Goal: Transaction & Acquisition: Purchase product/service

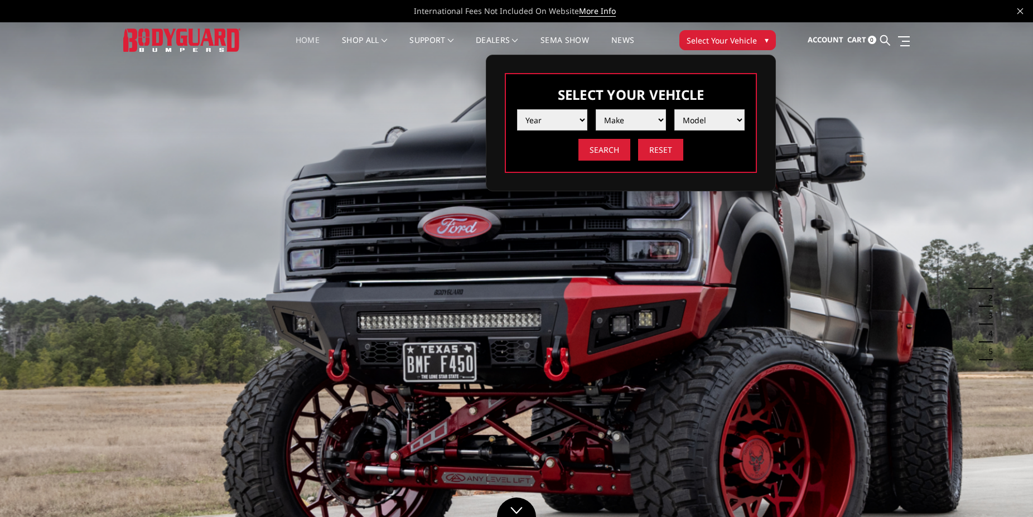
click at [561, 132] on div "Year 2025 2024 2023 2022 2021 2020 2019 2018 2017 2016 2015 2014 2013 2012 2011…" at bounding box center [631, 131] width 228 height 60
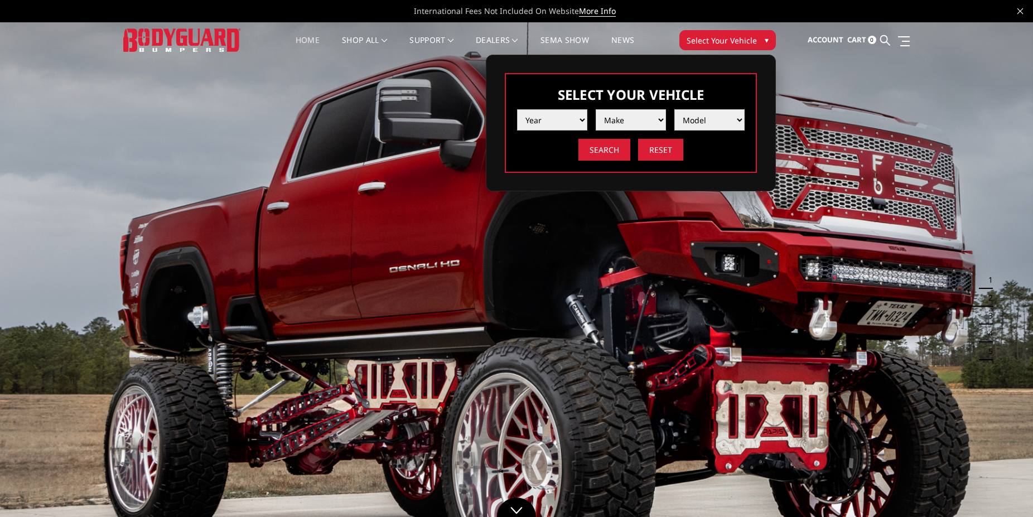
select select "yr_2025"
click option "2025" at bounding box center [0, 0] width 0 height 0
select select "mk_ford"
click option "Ford" at bounding box center [0, 0] width 0 height 0
click at [674, 109] on select "Model F150 F150 Raptor F250 / F350 F450 F550" at bounding box center [709, 119] width 70 height 21
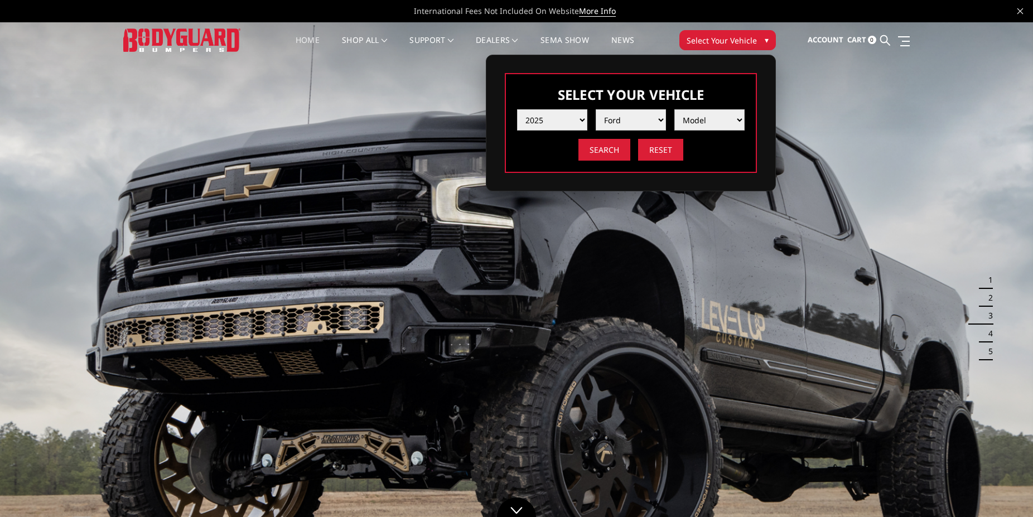
select select "md_f250-f350"
click option "F250 / F350" at bounding box center [0, 0] width 0 height 0
click at [607, 147] on input "Search" at bounding box center [604, 150] width 52 height 22
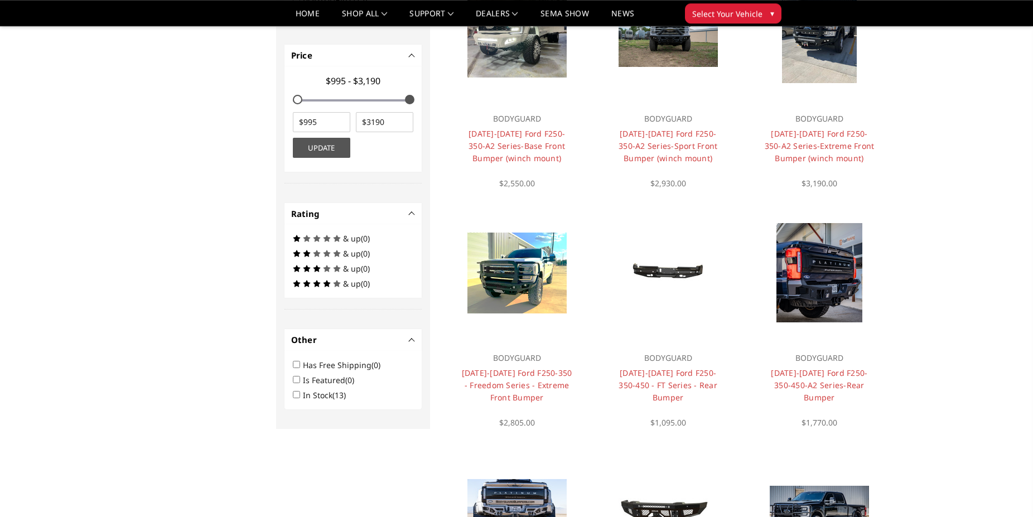
scroll to position [429, 0]
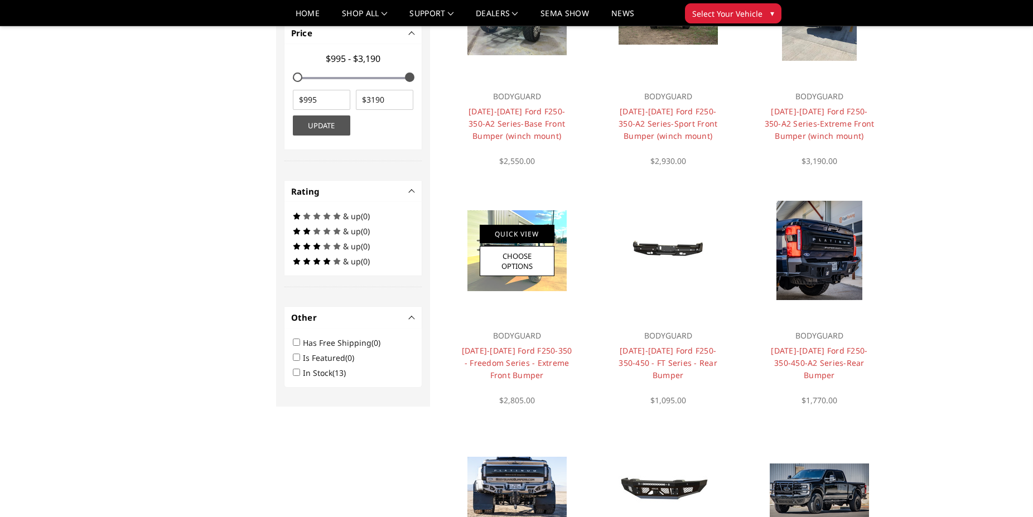
click at [534, 236] on link "Quick View" at bounding box center [517, 234] width 75 height 18
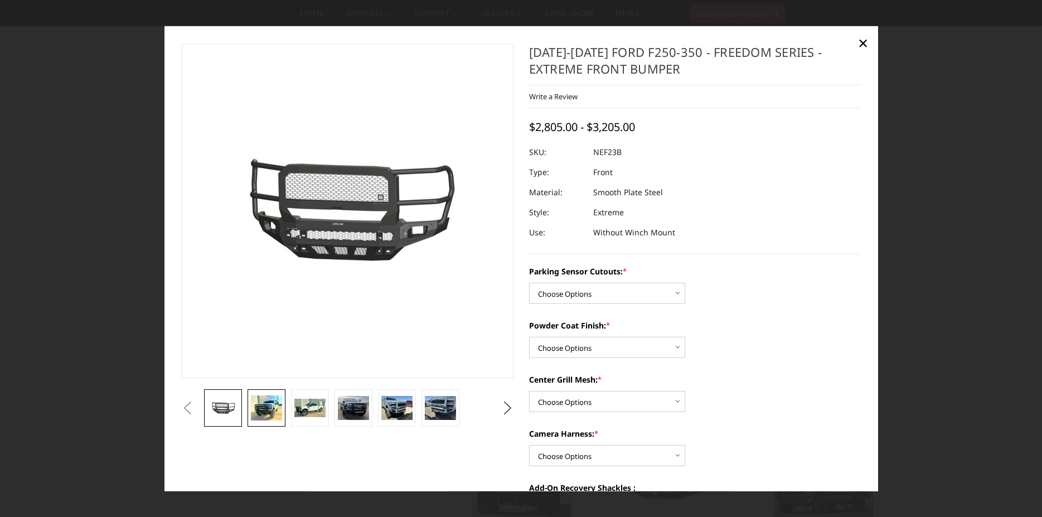
click at [249, 400] on link at bounding box center [267, 407] width 38 height 37
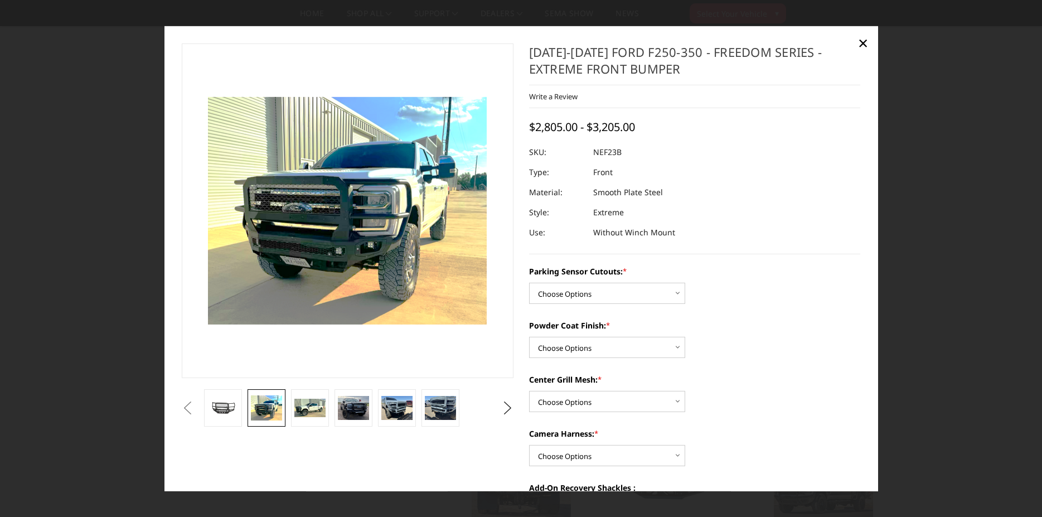
click at [261, 402] on img at bounding box center [266, 408] width 31 height 26
click at [861, 37] on span "×" at bounding box center [863, 43] width 10 height 24
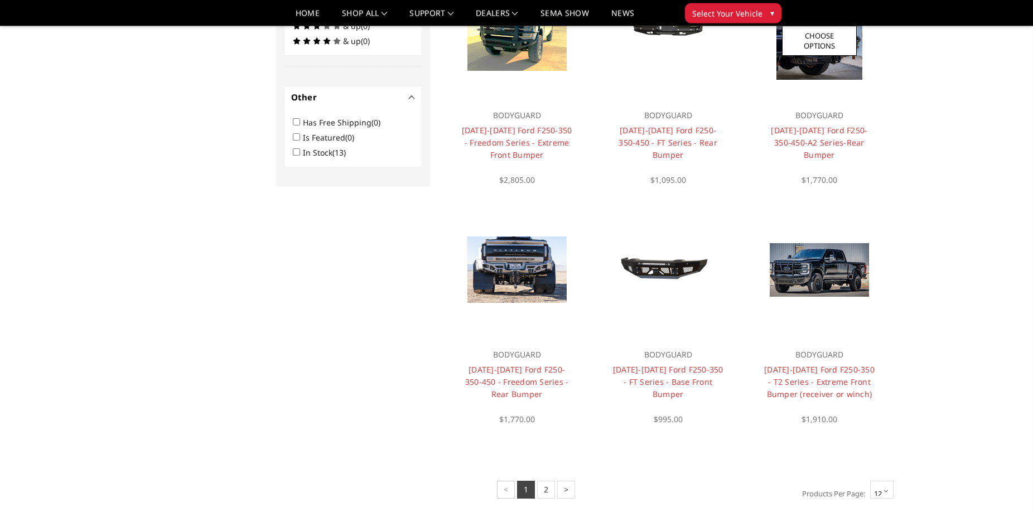
scroll to position [657, 0]
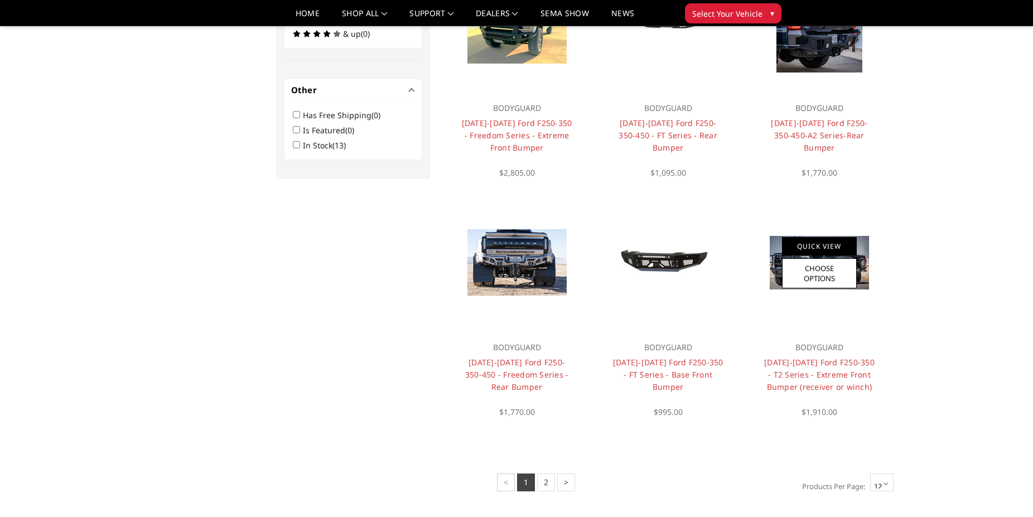
click at [821, 238] on link "Quick View" at bounding box center [819, 246] width 75 height 18
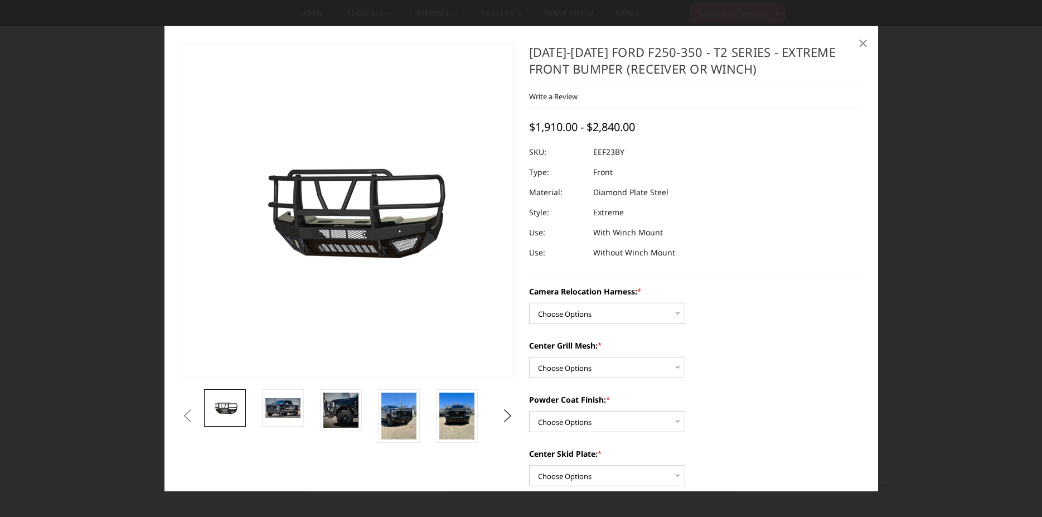
click at [862, 43] on span "×" at bounding box center [863, 43] width 10 height 24
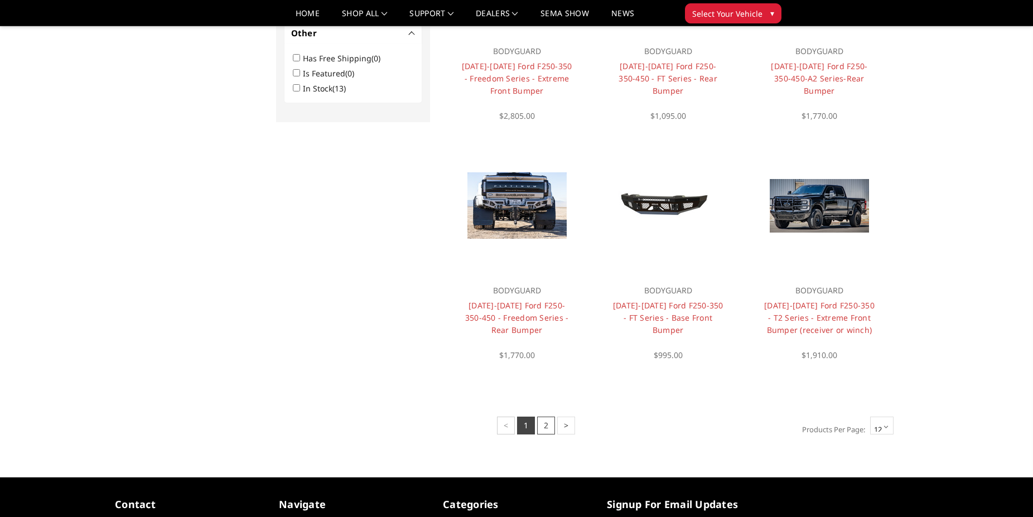
click at [549, 431] on link "2" at bounding box center [546, 426] width 18 height 18
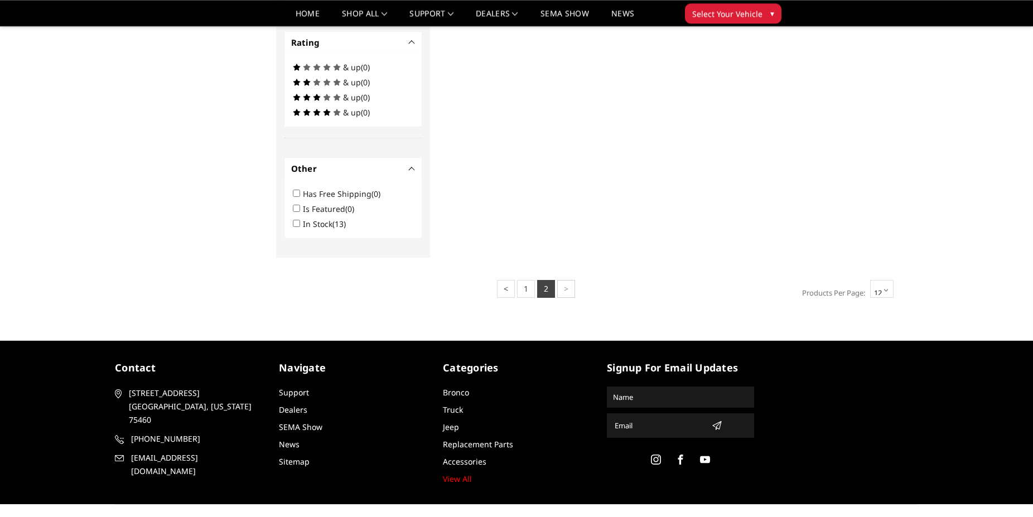
scroll to position [505, 0]
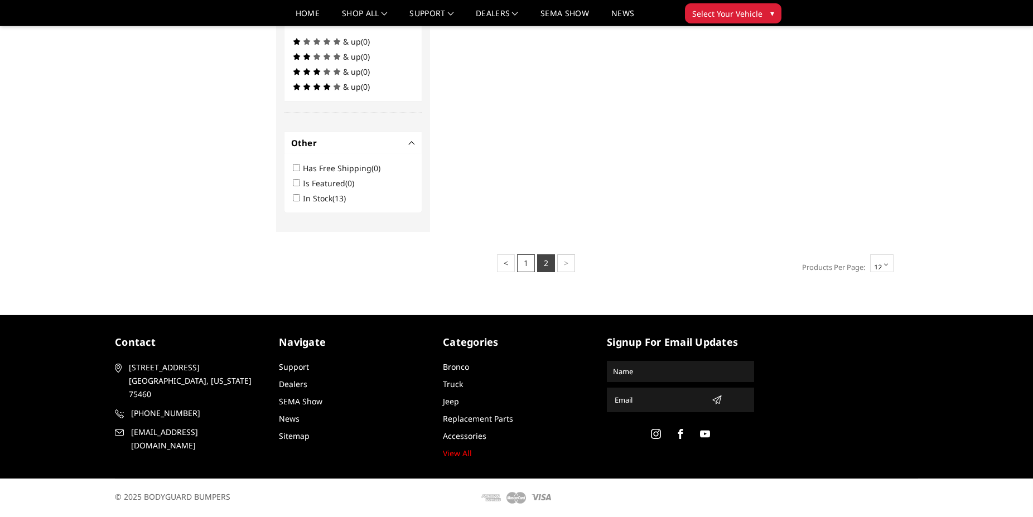
click at [530, 267] on link "1" at bounding box center [526, 263] width 18 height 18
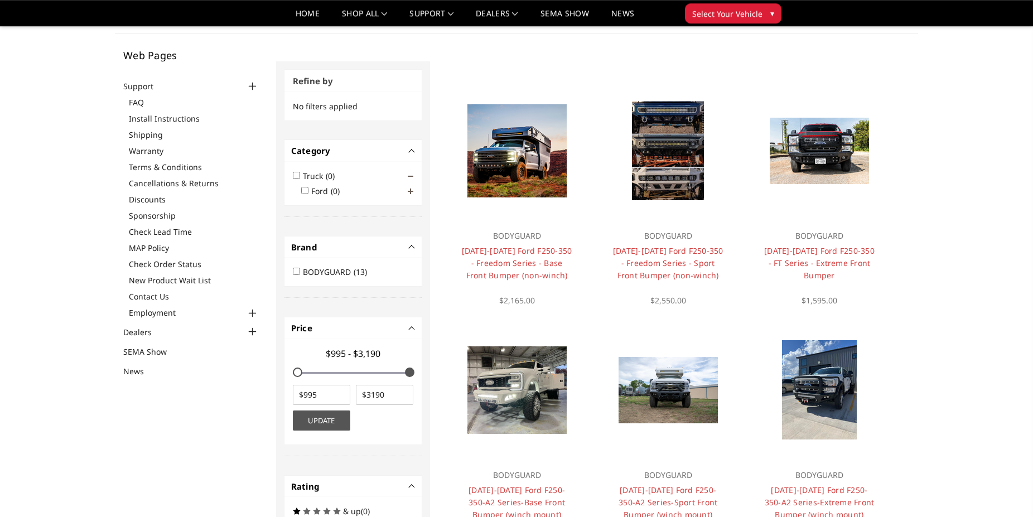
scroll to position [0, 0]
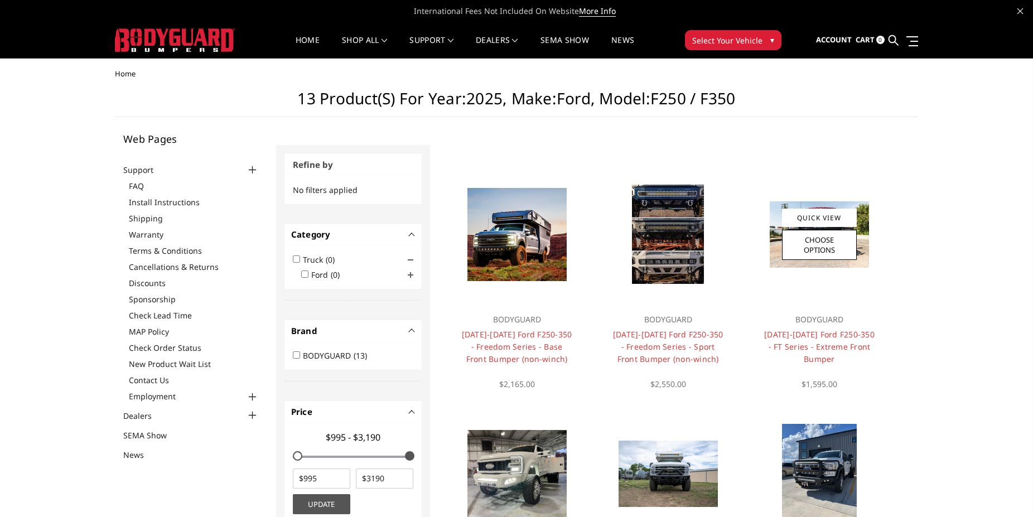
click at [821, 341] on h4 "[DATE]-[DATE] Ford F250-350 - FT Series - Extreme Front Bumper" at bounding box center [819, 346] width 112 height 37
click at [824, 334] on link "[DATE]-[DATE] Ford F250-350 - FT Series - Extreme Front Bumper" at bounding box center [819, 346] width 110 height 35
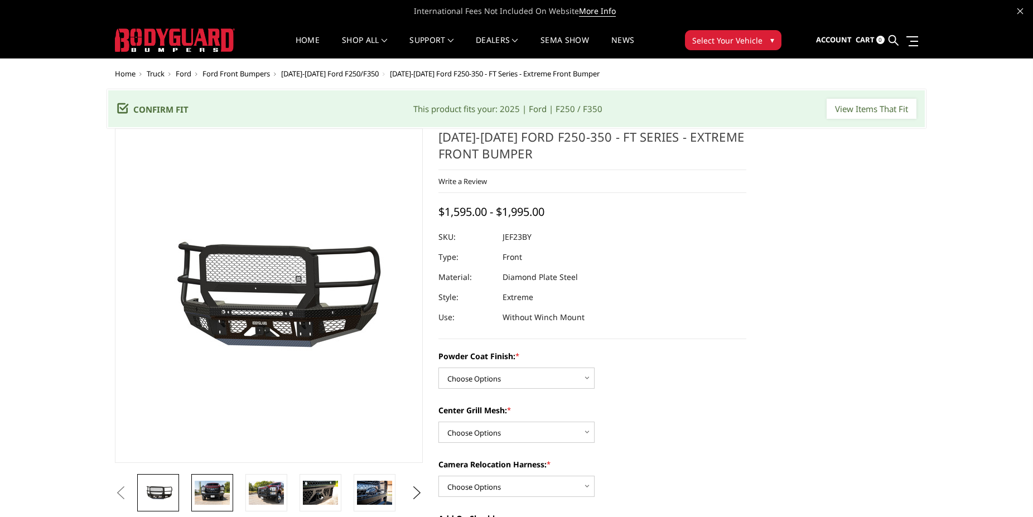
click at [213, 490] on img at bounding box center [212, 492] width 35 height 23
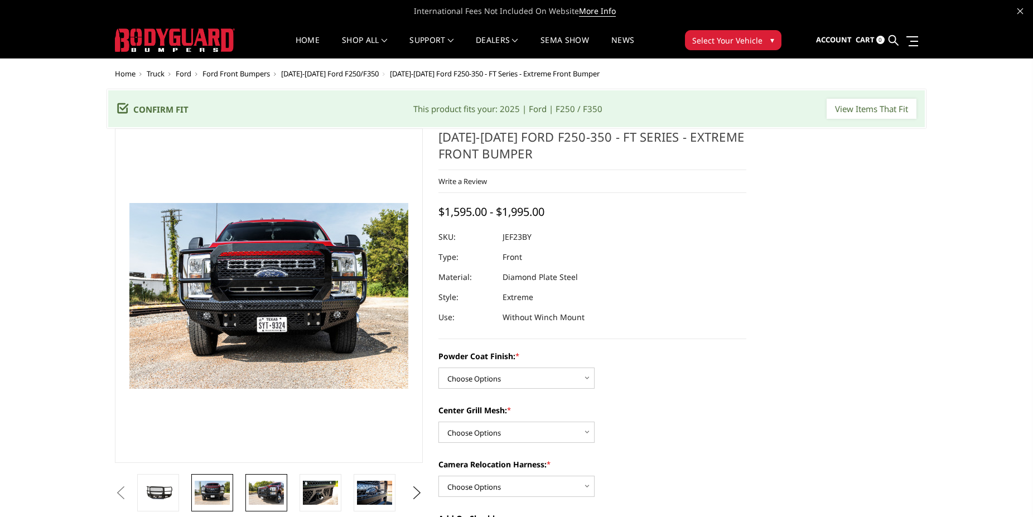
click at [264, 492] on img at bounding box center [266, 492] width 35 height 23
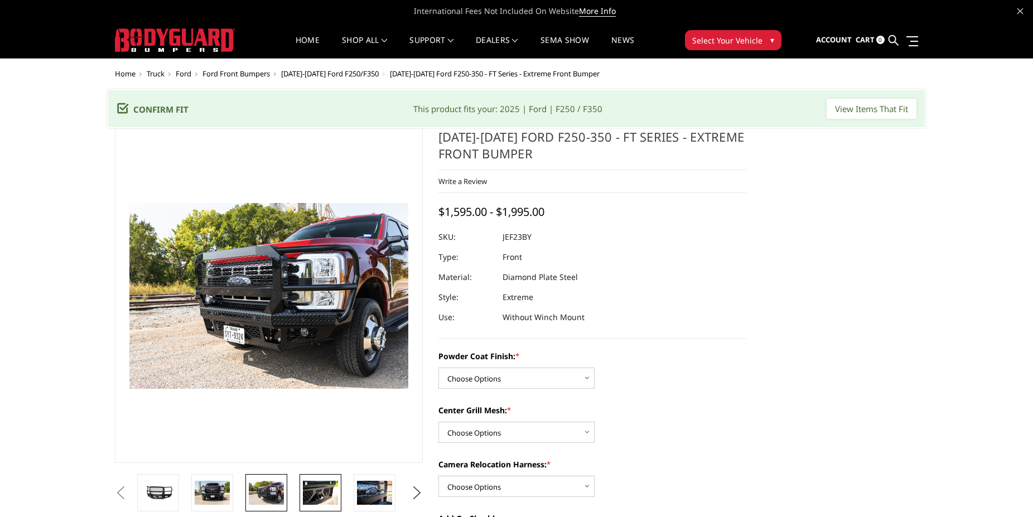
click at [321, 488] on img at bounding box center [320, 492] width 35 height 23
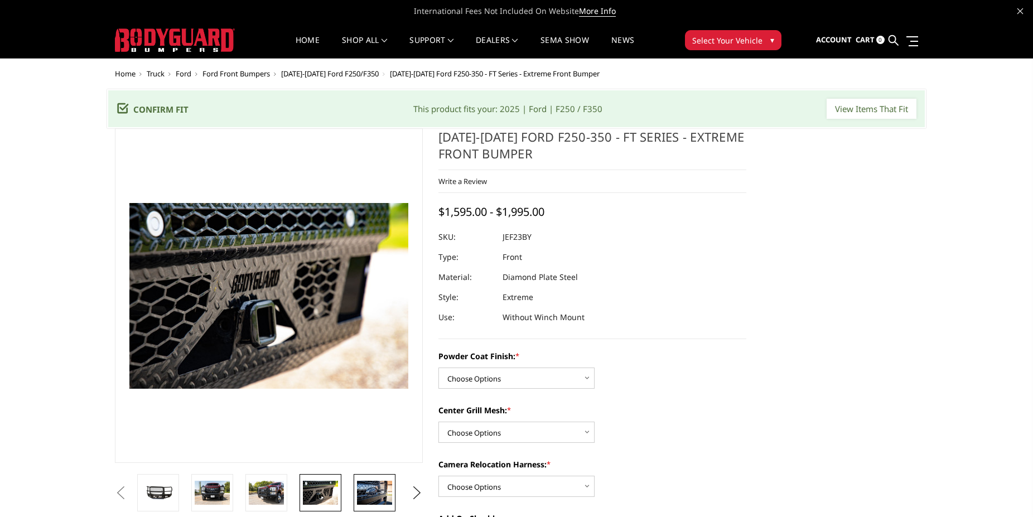
click at [372, 485] on img at bounding box center [374, 492] width 35 height 23
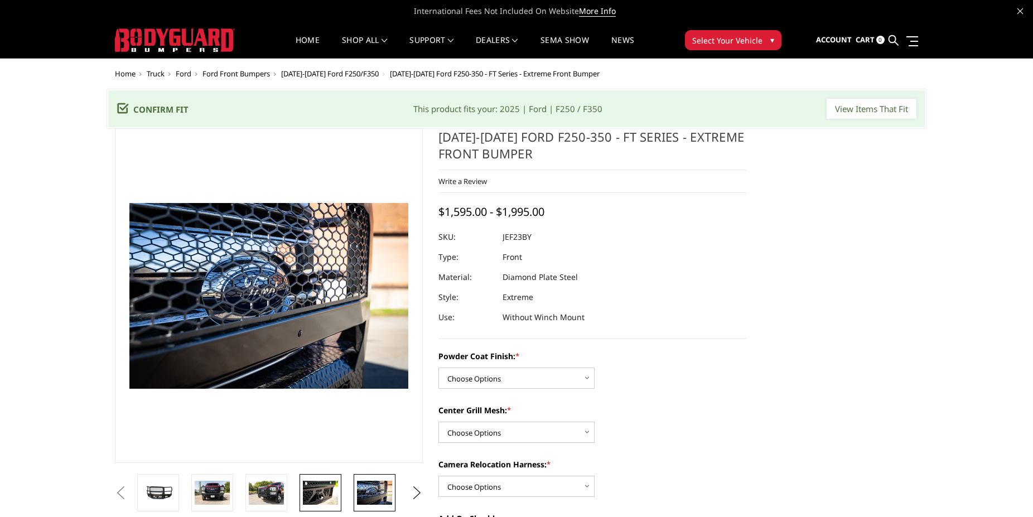
click at [299, 483] on link at bounding box center [320, 492] width 42 height 37
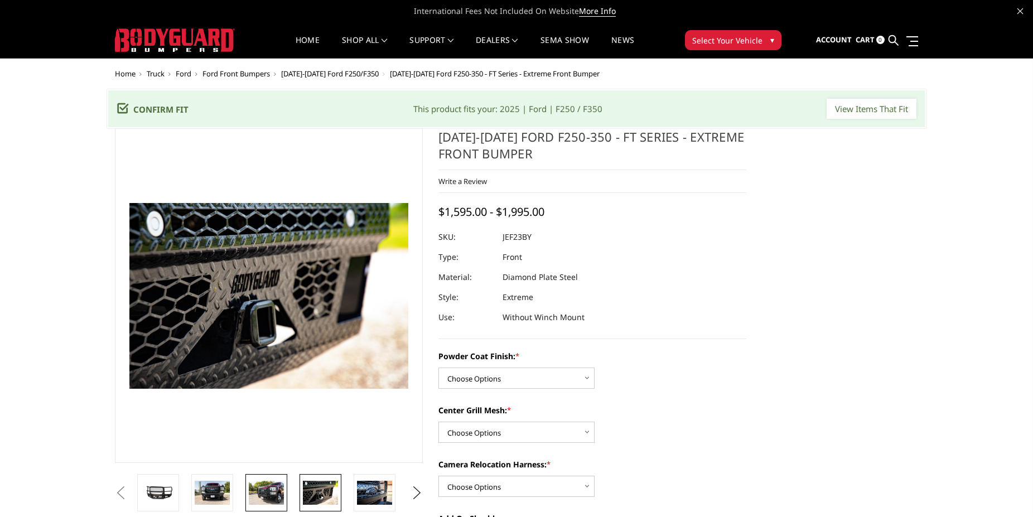
click at [277, 482] on img at bounding box center [266, 492] width 35 height 23
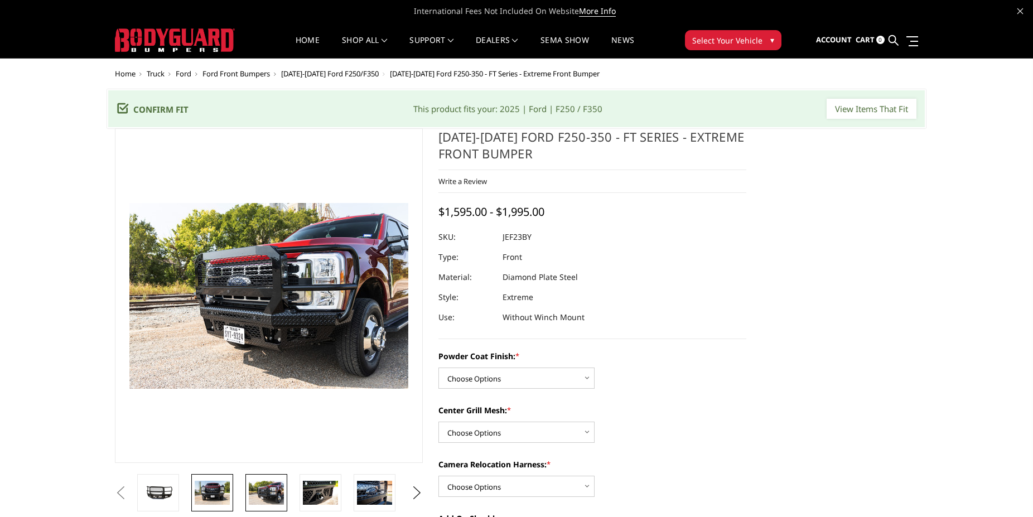
click at [226, 479] on link at bounding box center [212, 492] width 42 height 37
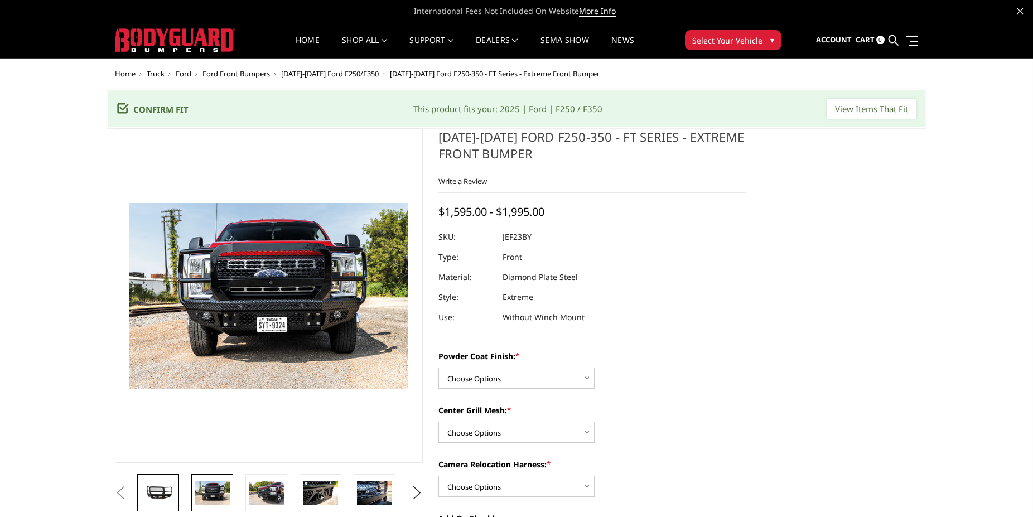
click at [161, 478] on link at bounding box center [158, 492] width 42 height 37
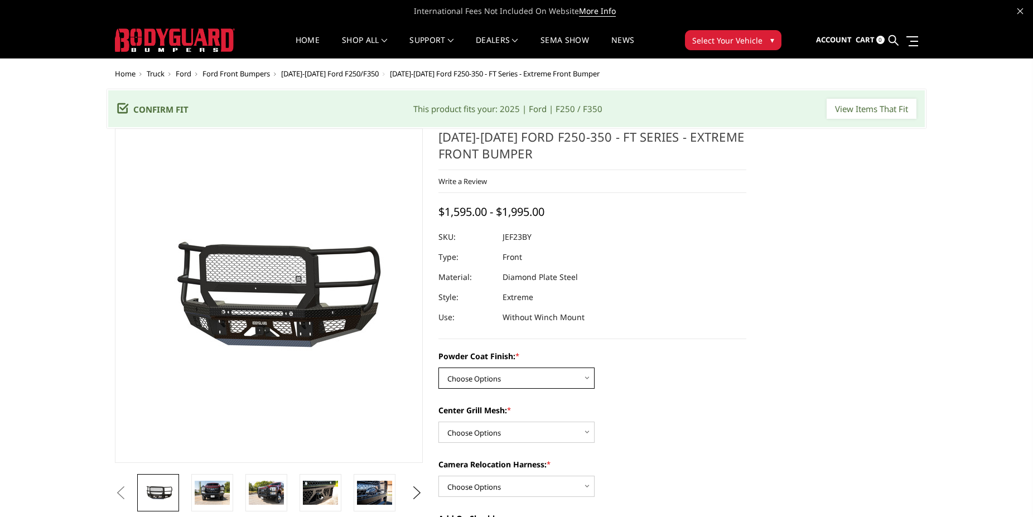
select select "3264"
click option "Gloss Black Powder Coat" at bounding box center [0, 0] width 0 height 0
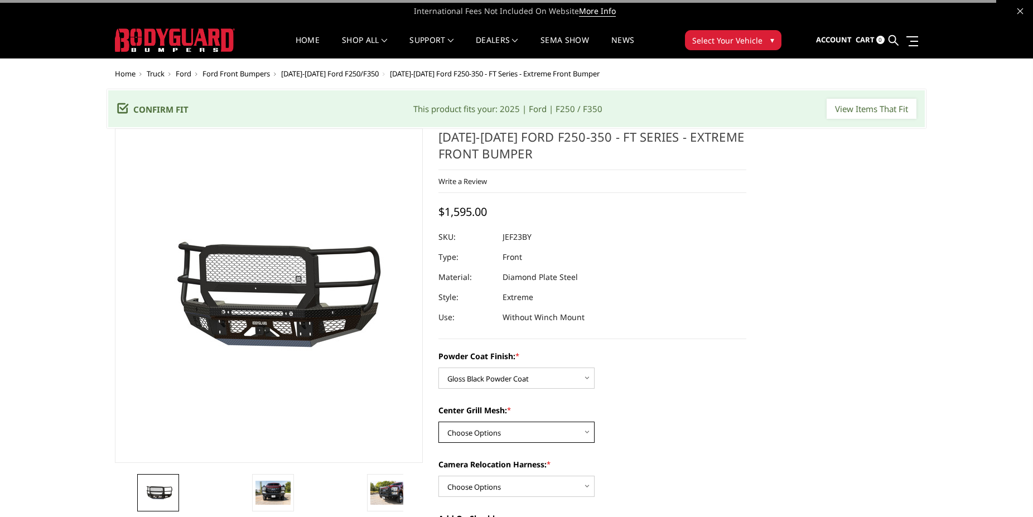
click at [438, 422] on select "Choose Options WITH Expanded Metal in Center Grill WITHOUT Expanded Metal in Ce…" at bounding box center [516, 432] width 156 height 21
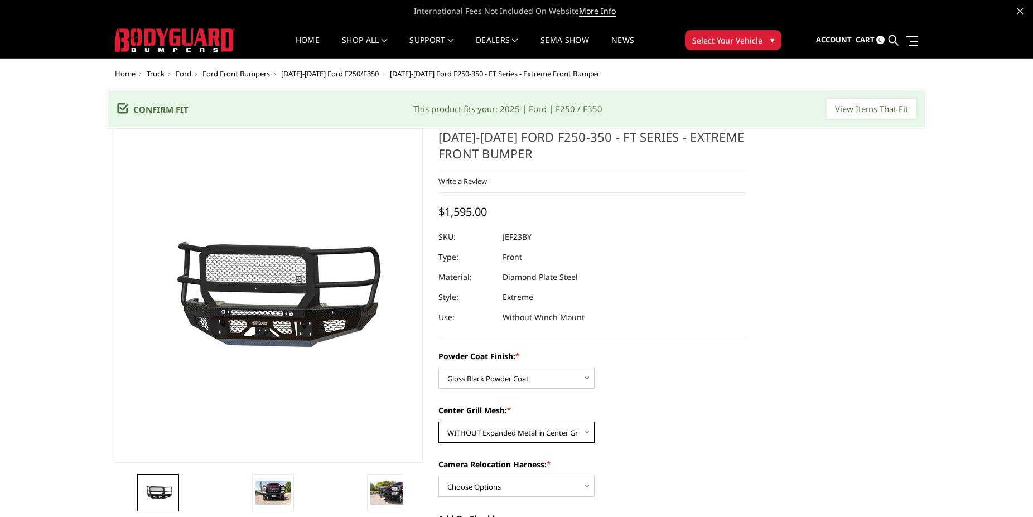
click option "WITHOUT Expanded Metal in Center Grill" at bounding box center [0, 0] width 0 height 0
click at [438, 422] on select "Choose Options WITH Expanded Metal in Center Grill WITHOUT Expanded Metal in Ce…" at bounding box center [516, 432] width 156 height 21
select select "3266"
click option "WITH Expanded Metal in Center Grill" at bounding box center [0, 0] width 0 height 0
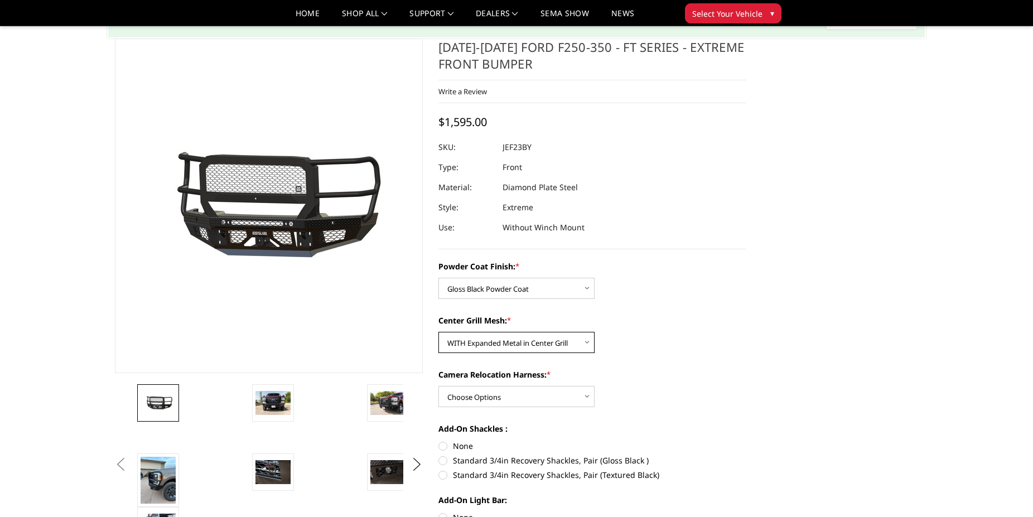
scroll to position [114, 0]
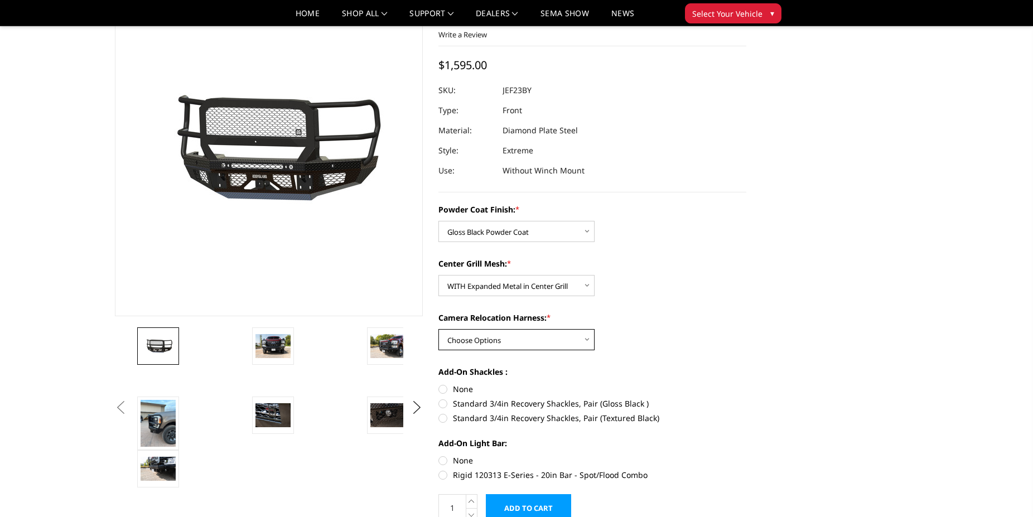
click at [438, 329] on select "Choose Options WITH Camera Relocation Harness WITHOUT Camera Relocation Harness" at bounding box center [516, 339] width 156 height 21
select select "3268"
click option "WITH Camera Relocation Harness" at bounding box center [0, 0] width 0 height 0
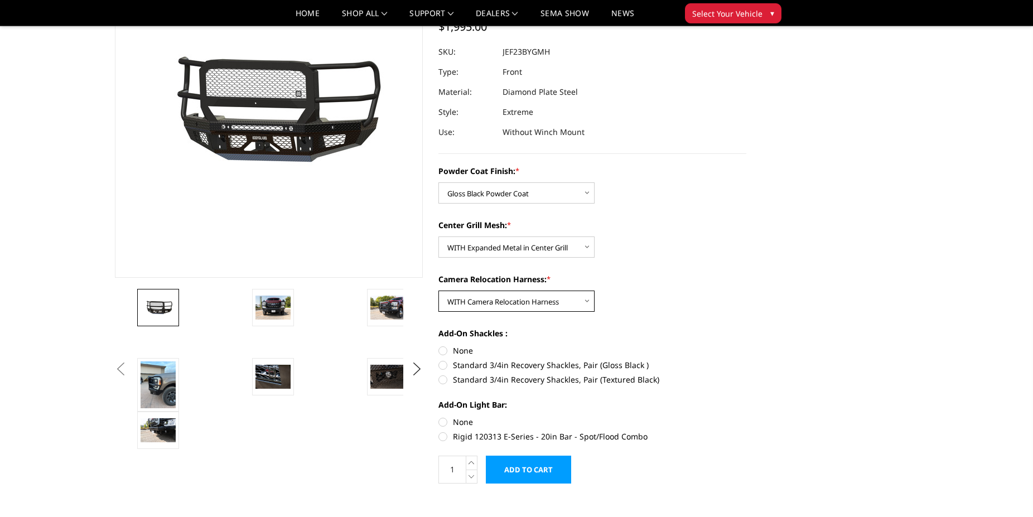
scroll to position [171, 0]
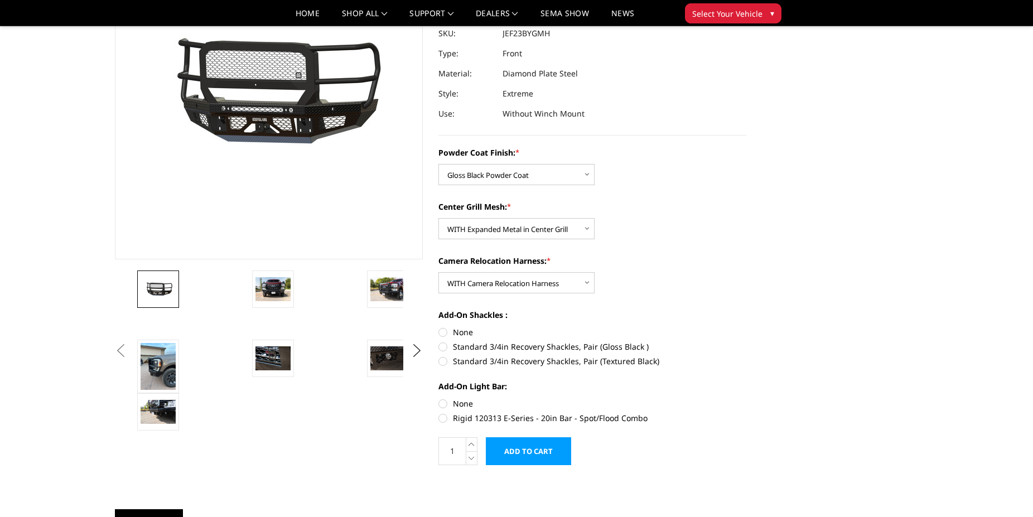
click at [460, 346] on label "Standard 3/4in Recovery Shackles, Pair (Gloss Black )" at bounding box center [592, 347] width 308 height 12
click at [746, 327] on input "Standard 3/4in Recovery Shackles, Pair (Gloss Black )" at bounding box center [746, 326] width 1 height 1
radio input "true"
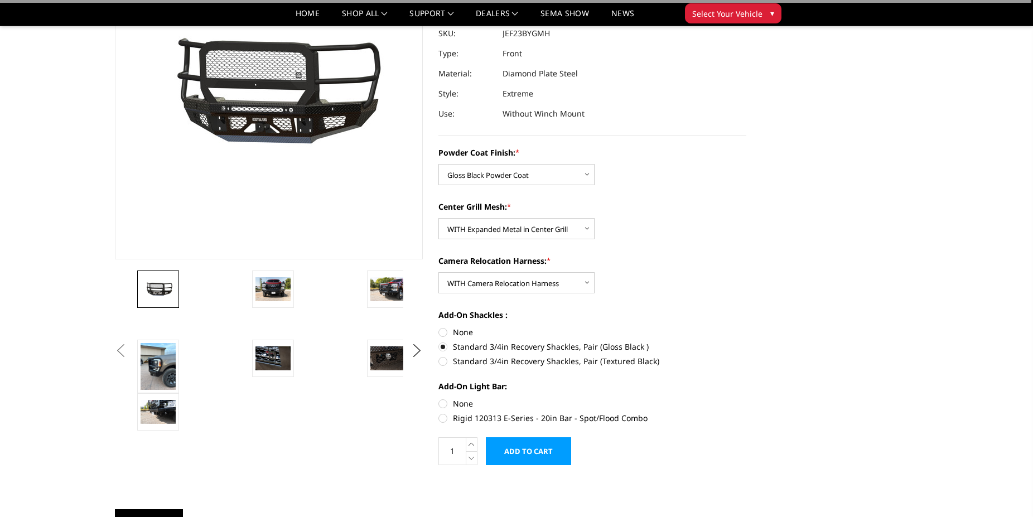
click at [470, 404] on label "None" at bounding box center [592, 404] width 308 height 12
click at [439, 398] on input "None" at bounding box center [438, 398] width 1 height 1
radio input "true"
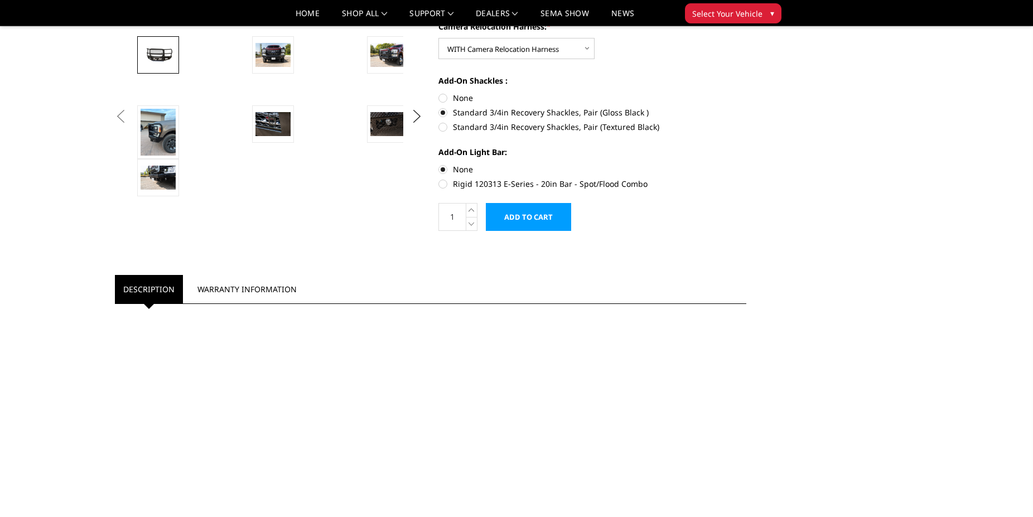
scroll to position [455, 0]
